Goal: Complete application form

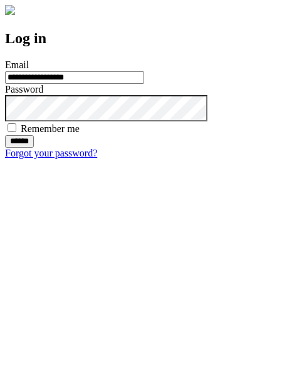
type input "**********"
click at [34, 148] on input "******" at bounding box center [19, 141] width 29 height 13
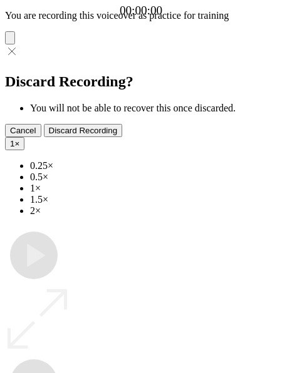
type input "**********"
